Goal: Task Accomplishment & Management: Understand process/instructions

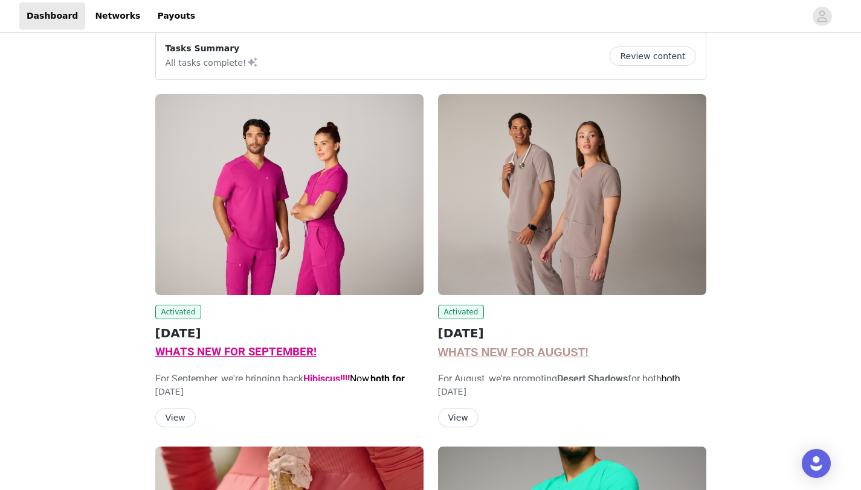
scroll to position [6, 0]
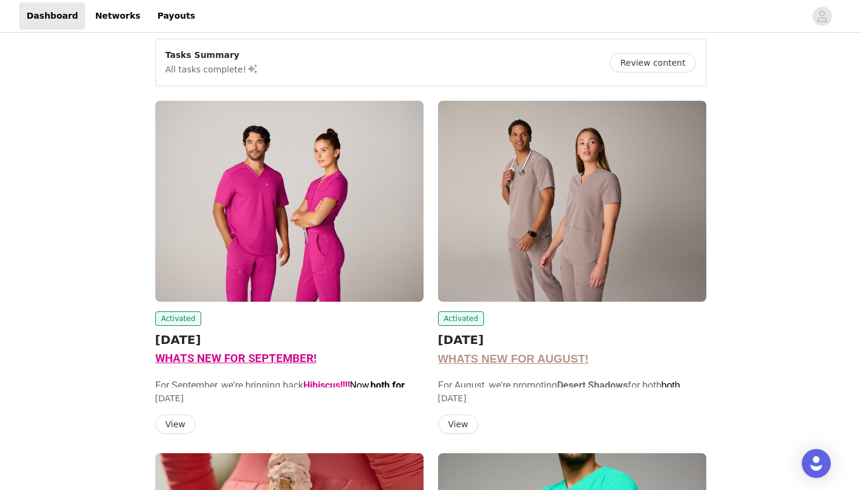
click at [652, 58] on button "Review content" at bounding box center [652, 62] width 86 height 19
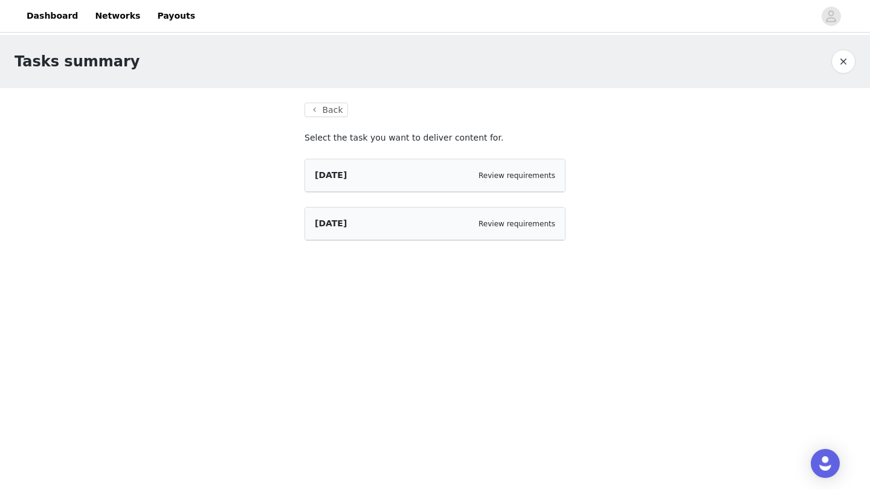
click at [341, 217] on div "[DATE]" at bounding box center [331, 223] width 32 height 13
click at [356, 167] on div "[DATE] Review requirements" at bounding box center [435, 175] width 260 height 33
click at [347, 179] on span "[DATE]" at bounding box center [331, 175] width 32 height 10
click at [827, 19] on icon "avatar" at bounding box center [830, 16] width 11 height 19
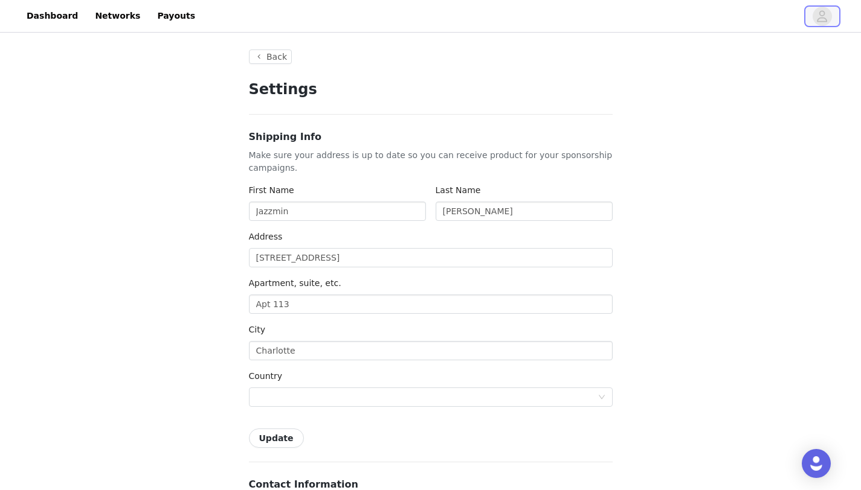
type input "+1 ([GEOGRAPHIC_DATA])"
click at [159, 29] on link "Payouts" at bounding box center [176, 15] width 53 height 27
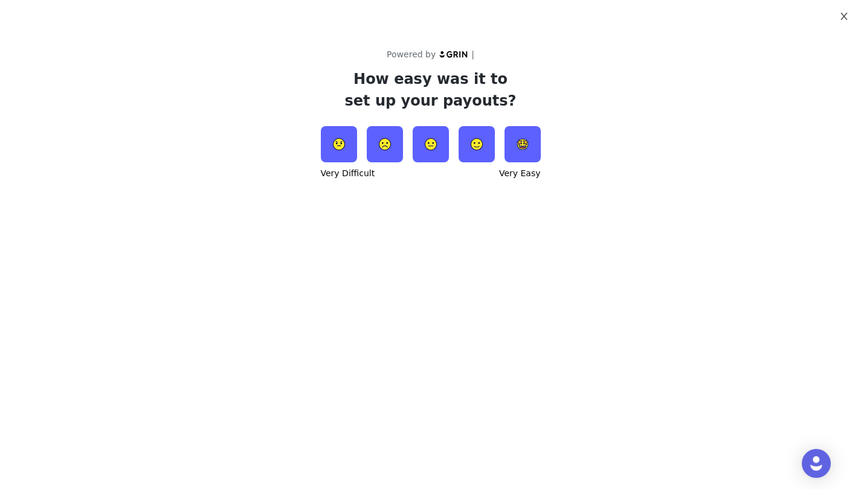
click at [837, 16] on button "Close" at bounding box center [844, 17] width 34 height 34
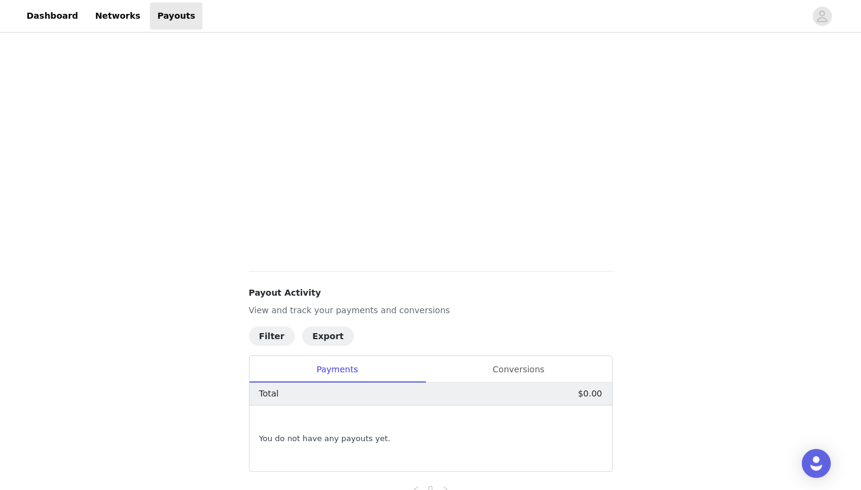
scroll to position [290, 0]
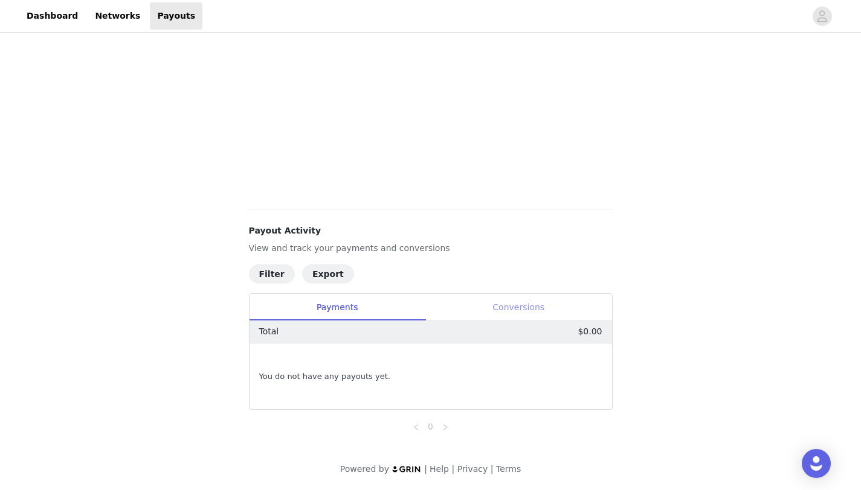
click at [515, 303] on div "Conversions" at bounding box center [518, 307] width 187 height 27
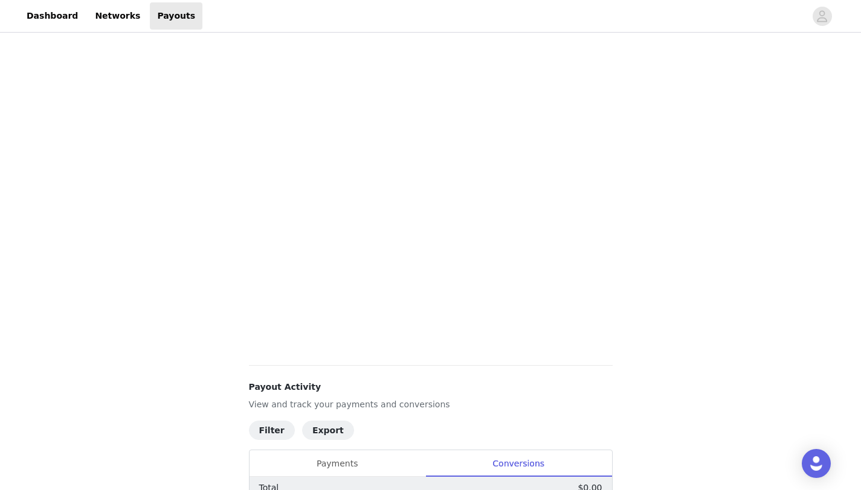
scroll to position [37, 0]
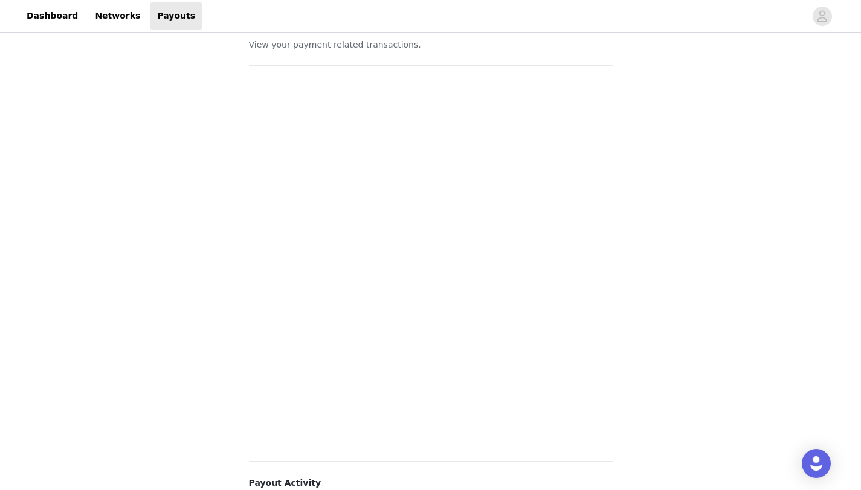
click at [365, 36] on div "Payouts View your payment related transactions." at bounding box center [431, 31] width 364 height 39
click at [91, 17] on link "Networks" at bounding box center [118, 15] width 60 height 27
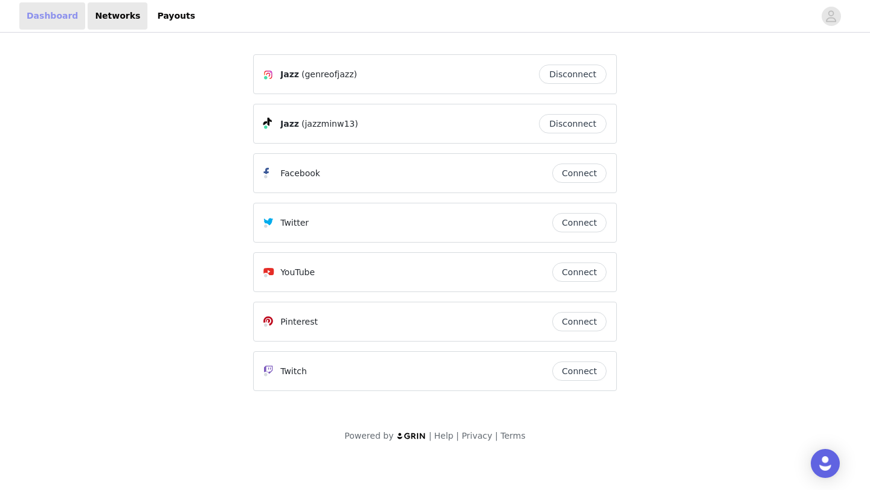
click at [28, 14] on link "Dashboard" at bounding box center [52, 15] width 66 height 27
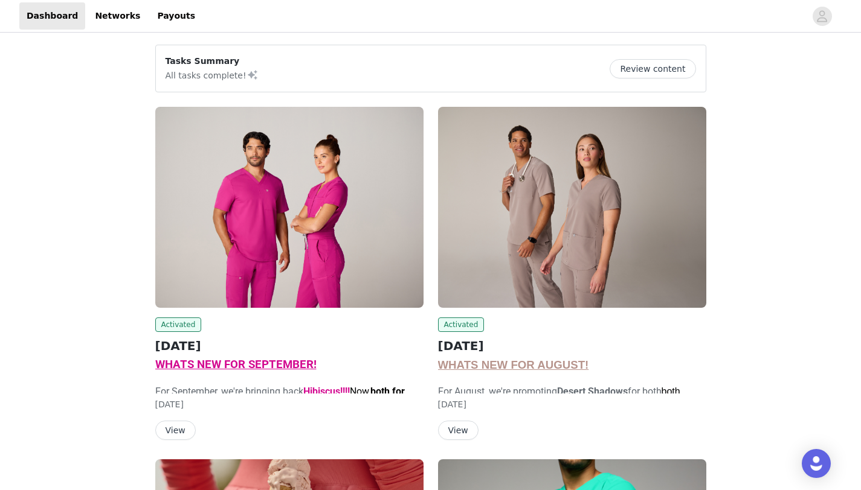
click at [458, 421] on button "View" at bounding box center [458, 430] width 40 height 19
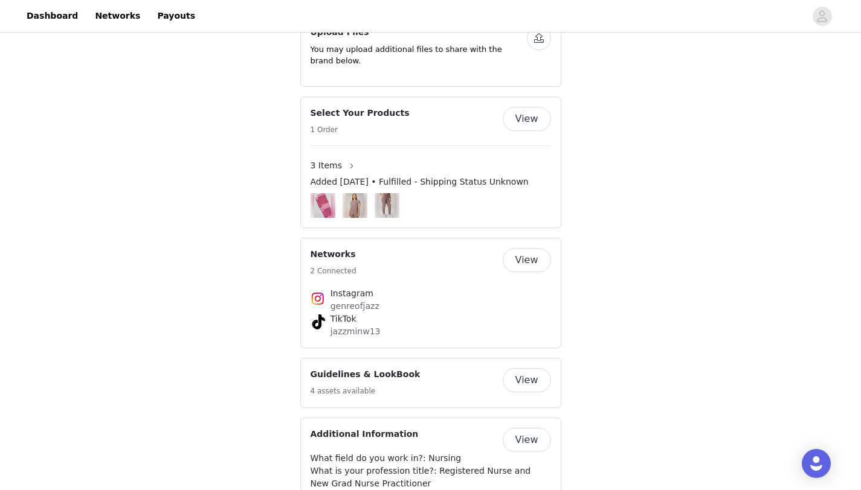
scroll to position [1193, 0]
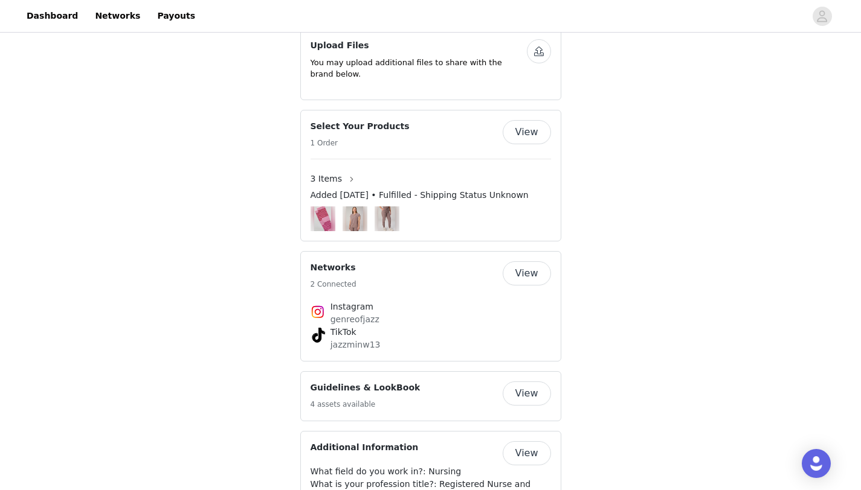
click at [516, 269] on button "View" at bounding box center [527, 274] width 48 height 24
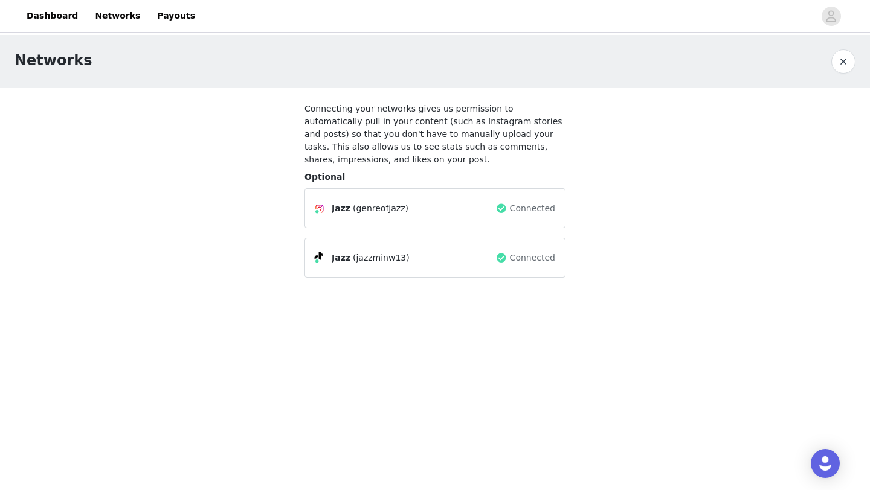
click at [443, 213] on div "Jazz (genreofjazz)" at bounding box center [405, 208] width 181 height 14
click at [348, 243] on div "Jazz (jazzminw13) Connected" at bounding box center [434, 258] width 261 height 40
click at [358, 221] on div "Jazz (genreofjazz) Connected" at bounding box center [434, 208] width 261 height 40
click at [847, 43] on div "Networks" at bounding box center [435, 61] width 870 height 53
click at [840, 59] on button "button" at bounding box center [843, 62] width 24 height 24
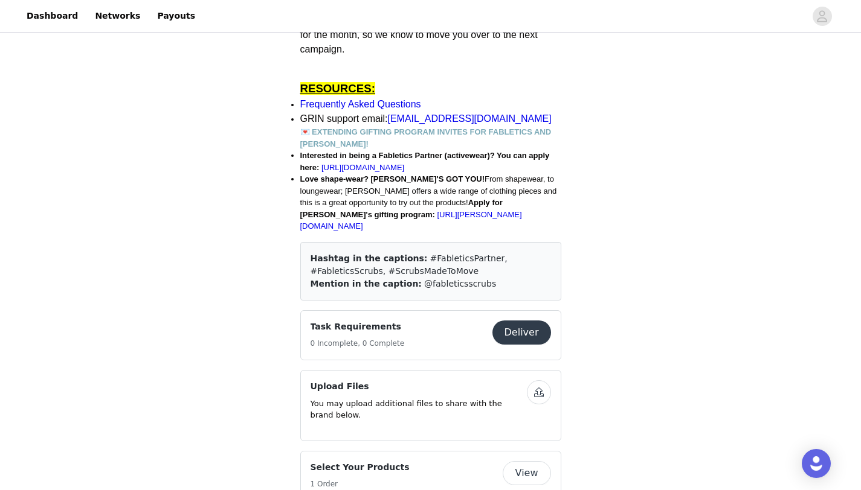
scroll to position [908, 0]
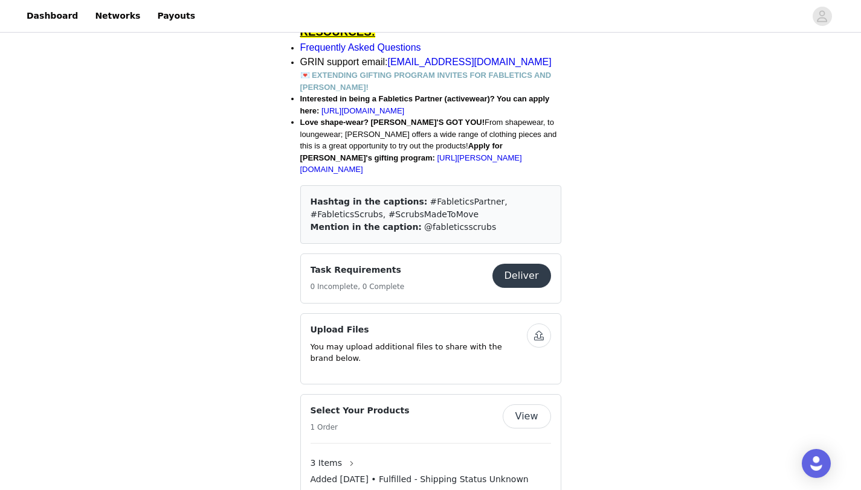
click at [523, 269] on button "Deliver" at bounding box center [521, 276] width 59 height 24
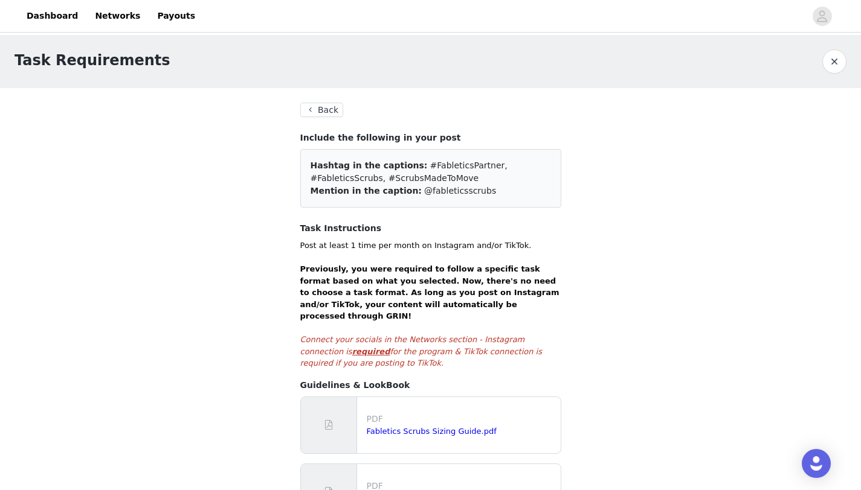
click at [324, 108] on button "Back" at bounding box center [321, 110] width 43 height 14
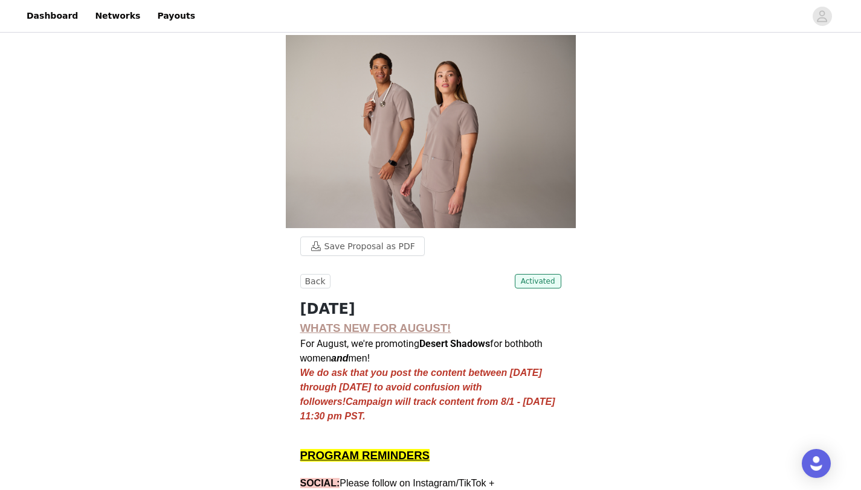
click at [324, 108] on img at bounding box center [431, 131] width 290 height 193
click at [316, 287] on button "Back" at bounding box center [315, 281] width 30 height 14
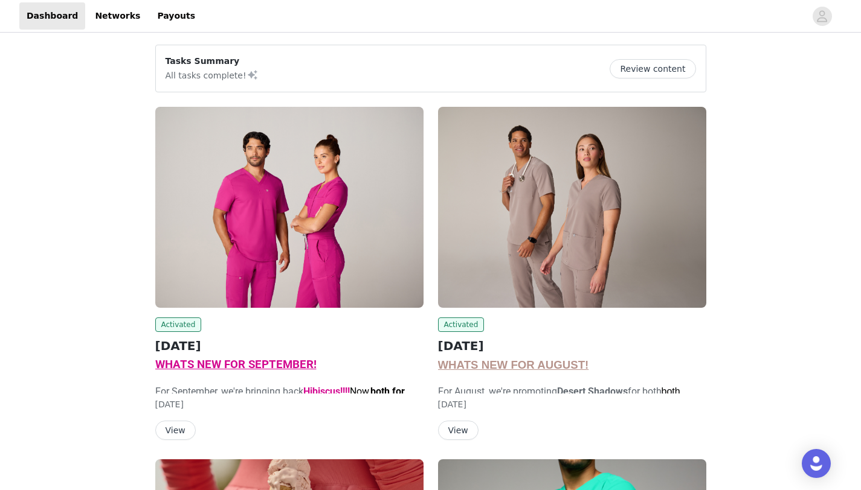
click at [304, 281] on img at bounding box center [289, 207] width 268 height 201
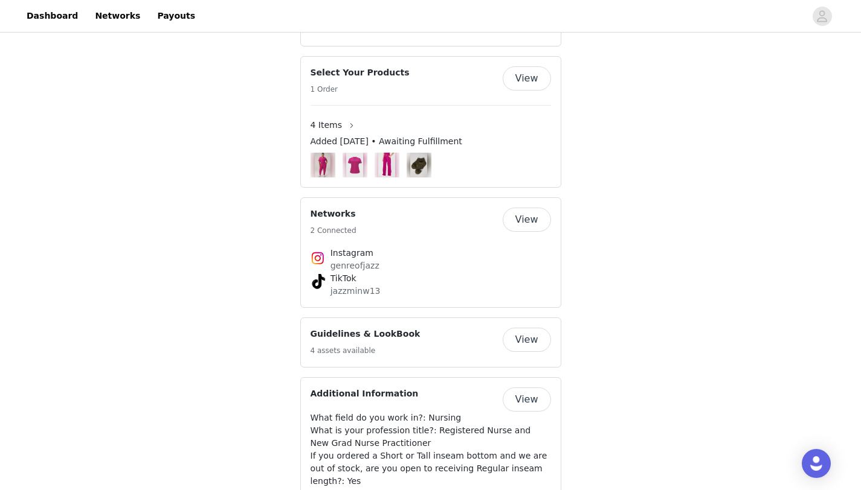
scroll to position [1177, 0]
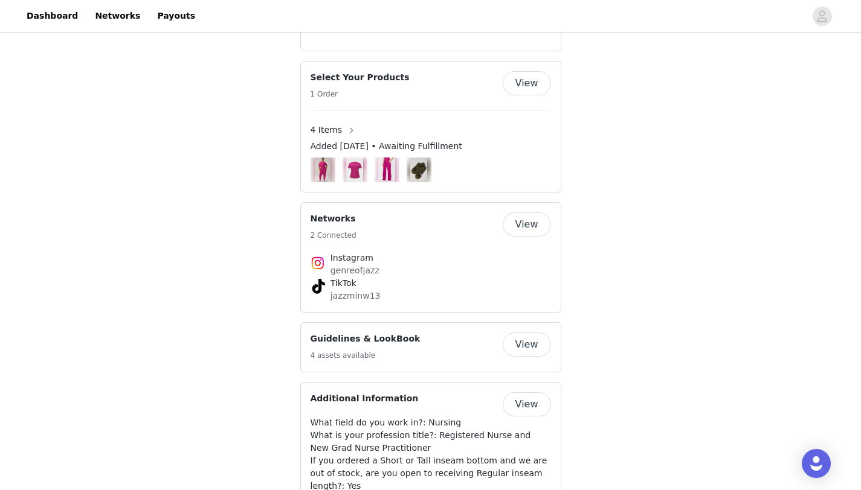
click at [520, 95] on button "View" at bounding box center [527, 83] width 48 height 24
